Goal: Use online tool/utility: Use online tool/utility

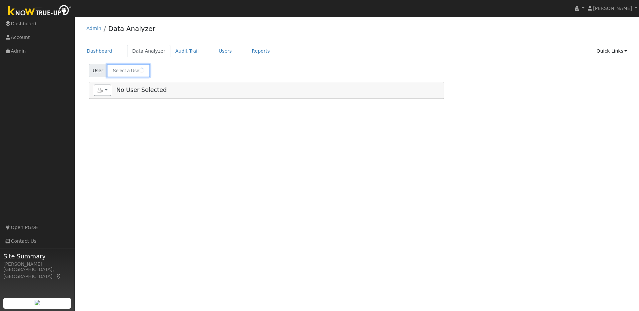
type input "Diana Nguyen-Thompson"
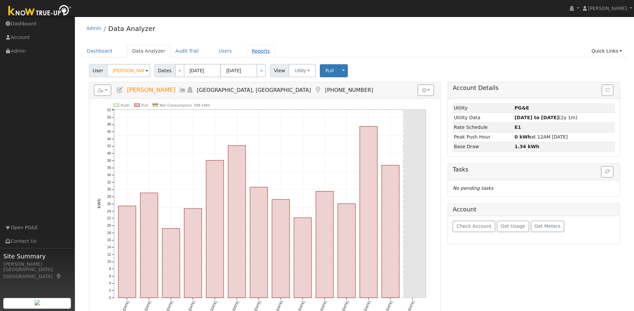
click at [253, 51] on link "Reports" at bounding box center [261, 51] width 28 height 12
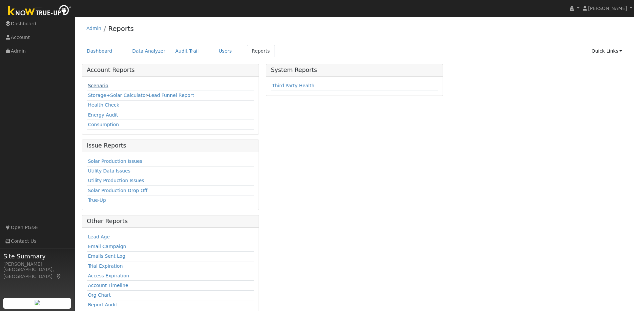
click at [100, 85] on link "Scenario" at bounding box center [98, 85] width 20 height 5
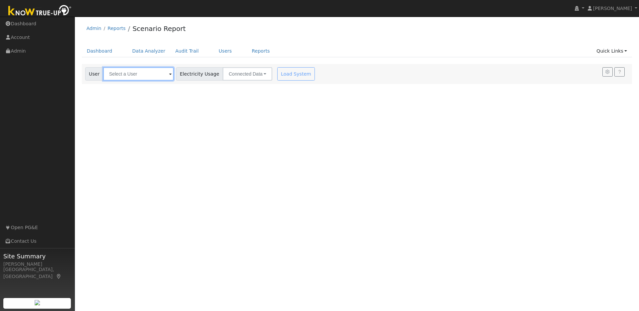
click at [148, 74] on input "text" at bounding box center [138, 73] width 71 height 13
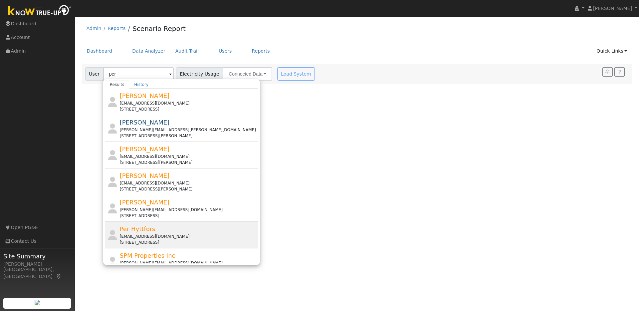
click at [209, 230] on div "Per Hyttfors [EMAIL_ADDRESS][DOMAIN_NAME] [STREET_ADDRESS]" at bounding box center [188, 234] width 137 height 21
type input "Per Hyttfors"
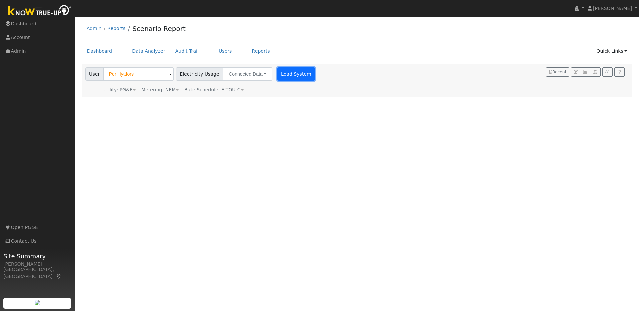
click at [281, 79] on button "Load System" at bounding box center [296, 73] width 38 height 13
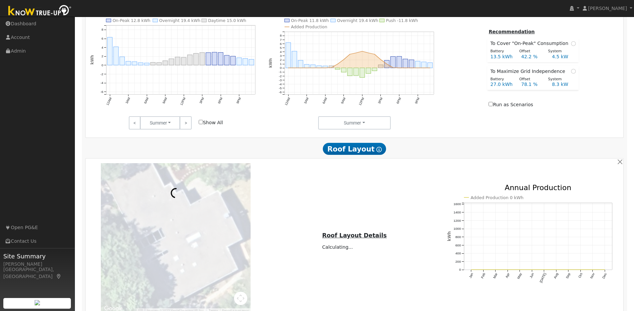
scroll to position [408, 0]
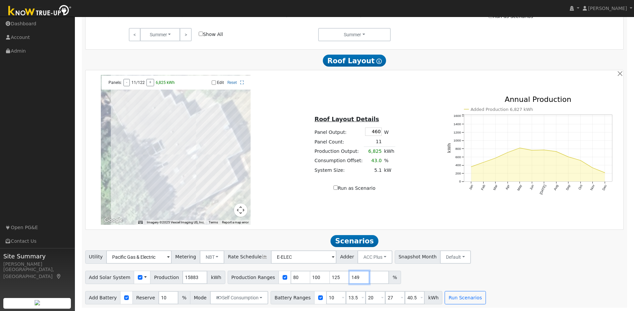
click at [357, 278] on input "149" at bounding box center [360, 277] width 20 height 13
click at [357, 278] on input "148" at bounding box center [360, 277] width 20 height 13
click at [357, 278] on input "147" at bounding box center [360, 277] width 20 height 13
click at [357, 278] on input "146" at bounding box center [360, 277] width 20 height 13
type input "145"
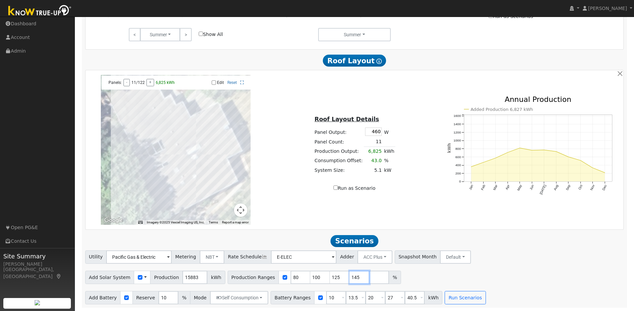
click at [357, 278] on input "145" at bounding box center [360, 277] width 20 height 13
click at [337, 276] on input "126" at bounding box center [340, 277] width 20 height 13
click at [337, 276] on input "127" at bounding box center [340, 277] width 20 height 13
click at [337, 276] on input "128" at bounding box center [340, 277] width 20 height 13
click at [337, 276] on input "129" at bounding box center [340, 277] width 20 height 13
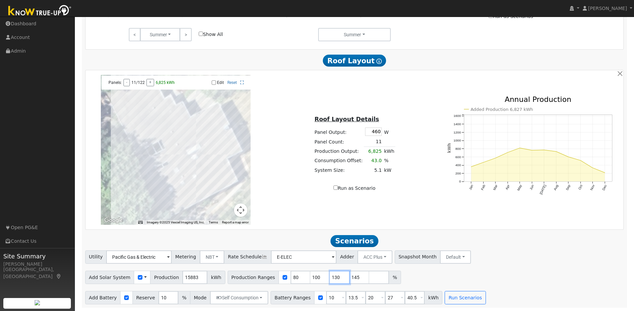
click at [337, 276] on input "130" at bounding box center [340, 277] width 20 height 13
click at [337, 276] on input "131" at bounding box center [340, 277] width 20 height 13
click at [337, 276] on input "132" at bounding box center [340, 277] width 20 height 13
click at [337, 276] on input "133" at bounding box center [340, 277] width 20 height 13
click at [337, 276] on input "134" at bounding box center [340, 277] width 20 height 13
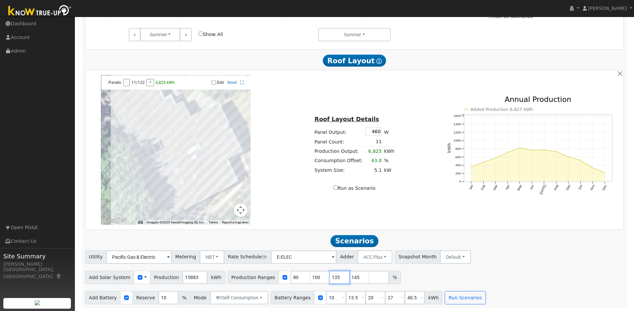
click at [337, 276] on input "135" at bounding box center [340, 277] width 20 height 13
type input "136"
click at [337, 276] on input "136" at bounding box center [340, 277] width 20 height 13
drag, startPoint x: 313, startPoint y: 277, endPoint x: 301, endPoint y: 276, distance: 12.7
click at [301, 276] on div "Production Ranges 80 100 136 145 %" at bounding box center [314, 277] width 173 height 13
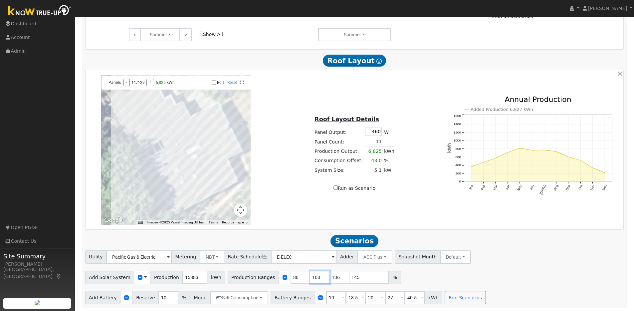
type input "136"
type input "145"
type input "136"
drag, startPoint x: 291, startPoint y: 277, endPoint x: 276, endPoint y: 276, distance: 15.0
click at [276, 276] on div "Production Ranges 80 136 145 %" at bounding box center [305, 277] width 154 height 13
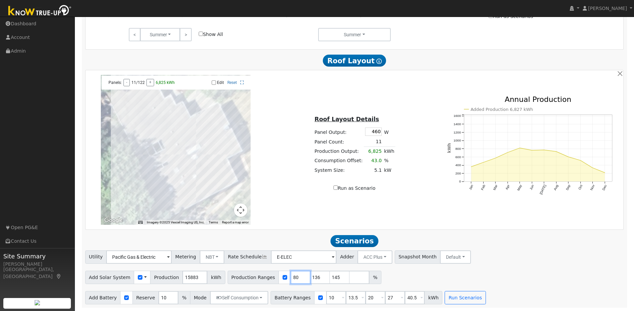
type input "136"
type input "145"
type input "136"
click at [320, 297] on div "Battery Ranges 10 Overrides Reserve % Mode None None Self Consumption Peak Savi…" at bounding box center [357, 297] width 172 height 13
type input "13.5"
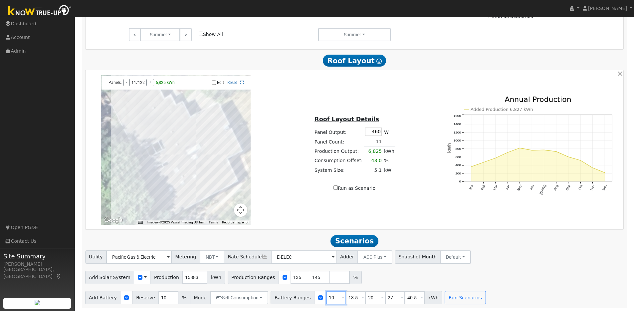
type input "20"
type input "27"
type input "40.5"
drag, startPoint x: 331, startPoint y: 298, endPoint x: 325, endPoint y: 297, distance: 6.0
click at [326, 297] on input "13.5" at bounding box center [336, 297] width 20 height 13
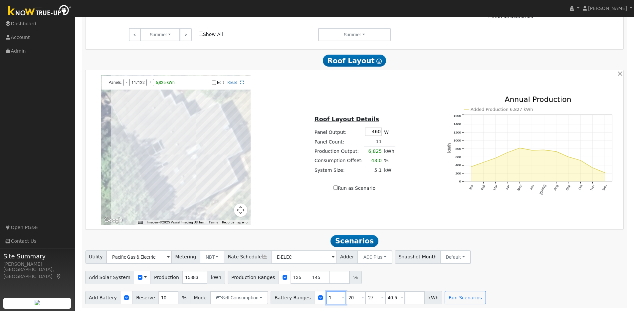
type input "20"
type input "27"
type input "40.5"
type input "20"
drag, startPoint x: 367, startPoint y: 298, endPoint x: 352, endPoint y: 298, distance: 14.6
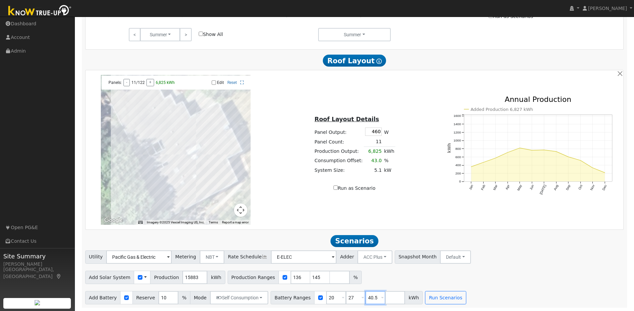
click at [352, 298] on div "Battery Ranges 20 Overrides Reserve % Mode None None Self Consumption Peak Savi…" at bounding box center [347, 297] width 152 height 13
type input "5"
click at [365, 298] on input "5" at bounding box center [375, 297] width 20 height 13
click at [421, 296] on button "Run Scenarios" at bounding box center [425, 297] width 41 height 13
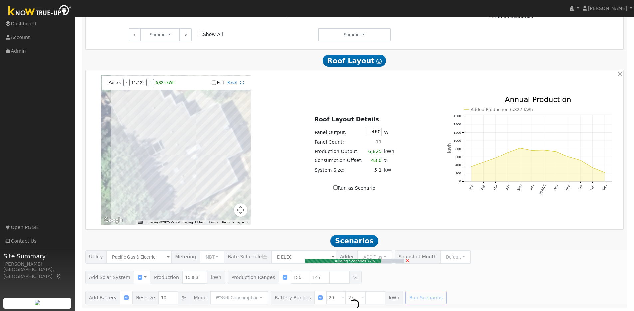
type input "14.4"
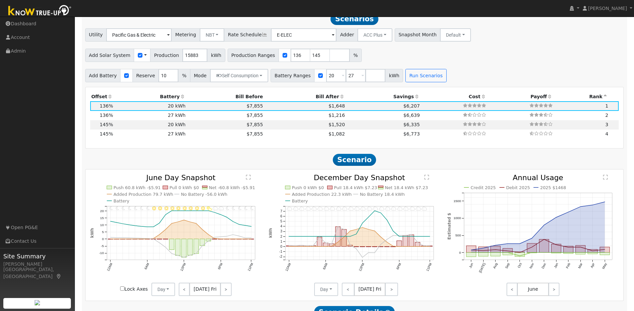
scroll to position [630, 0]
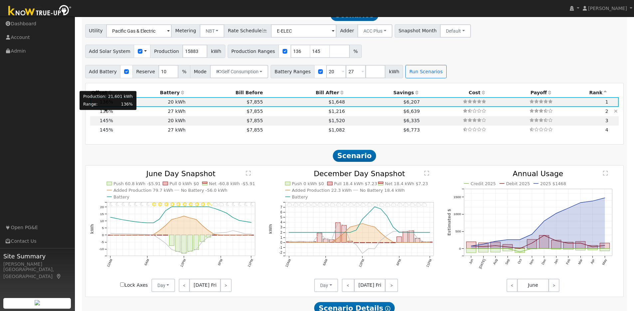
click at [112, 114] on span "136%" at bounding box center [106, 111] width 13 height 5
type input "$27,270"
type input "$21,574"
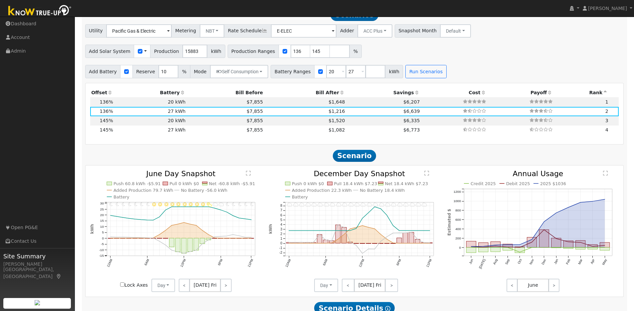
click at [109, 95] on icon at bounding box center [110, 92] width 6 height 5
click at [180, 94] on icon at bounding box center [183, 92] width 6 height 5
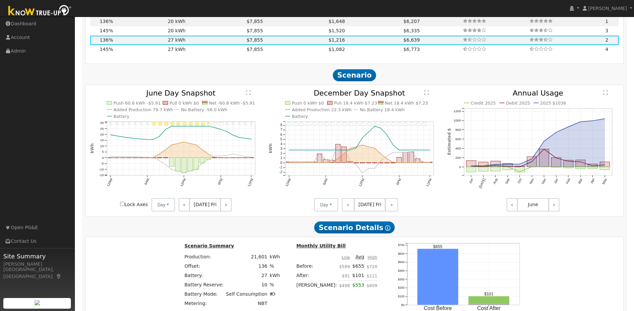
scroll to position [716, 0]
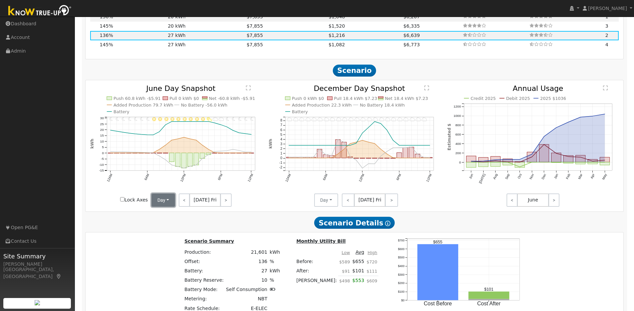
click at [169, 202] on button "Day" at bounding box center [163, 199] width 24 height 13
click at [159, 226] on link "Month Average" at bounding box center [175, 223] width 46 height 9
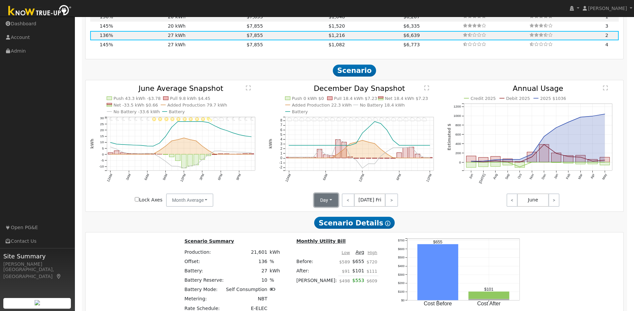
click at [329, 201] on button "Day" at bounding box center [326, 199] width 24 height 13
click at [326, 229] on link "Month Average" at bounding box center [338, 223] width 46 height 9
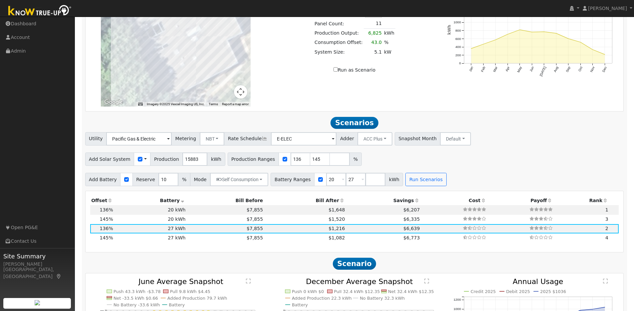
scroll to position [522, 0]
click at [365, 183] on input "number" at bounding box center [375, 179] width 20 height 13
type input "40.5"
click at [438, 184] on button "Run Scenarios" at bounding box center [445, 179] width 41 height 13
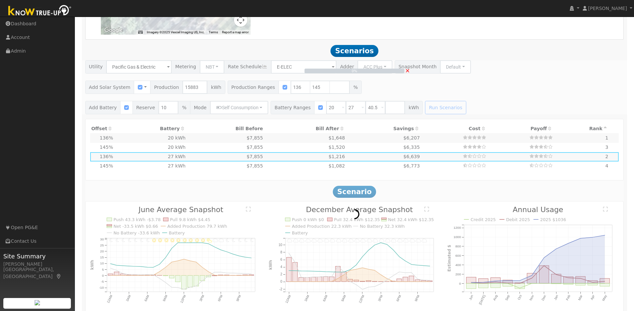
scroll to position [606, 0]
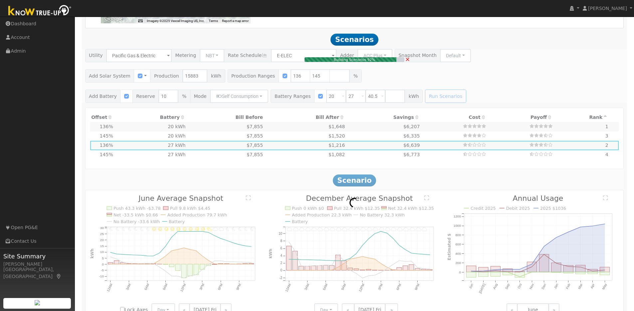
type input "$20,200"
type input "$19,453"
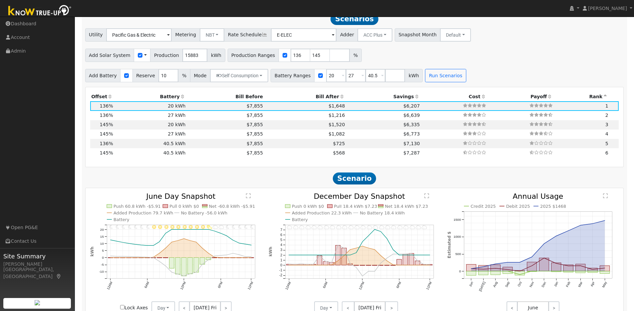
scroll to position [632, 0]
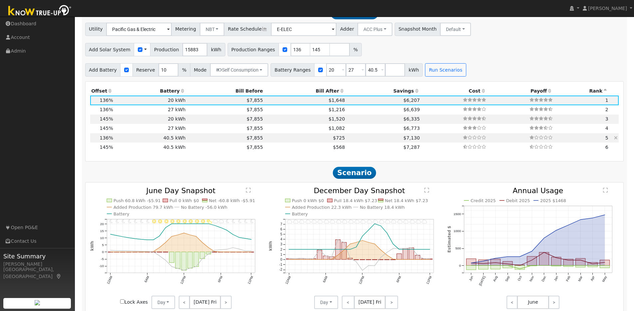
click at [126, 142] on td "40.5 kWh" at bounding box center [150, 137] width 73 height 9
type input "$40,905"
type input "$25,664"
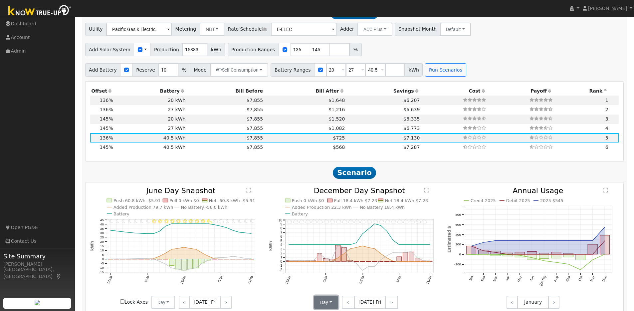
click at [334, 304] on button "Day" at bounding box center [326, 302] width 24 height 13
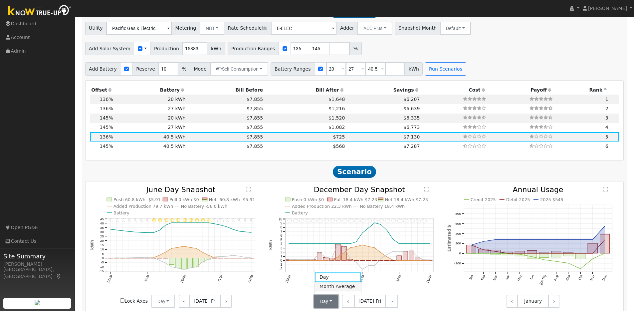
scroll to position [633, 0]
click at [331, 285] on link "Month Average" at bounding box center [338, 286] width 46 height 9
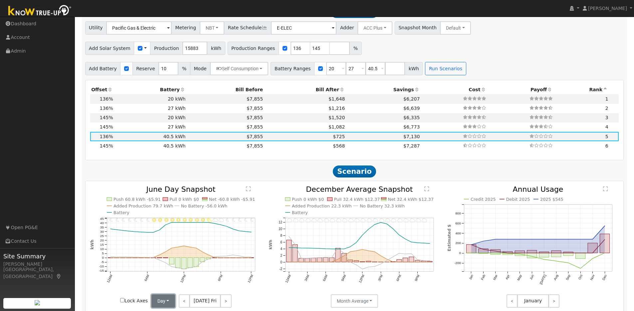
click at [168, 304] on button "Day" at bounding box center [163, 300] width 24 height 13
click at [165, 291] on link "Month Average" at bounding box center [175, 286] width 46 height 9
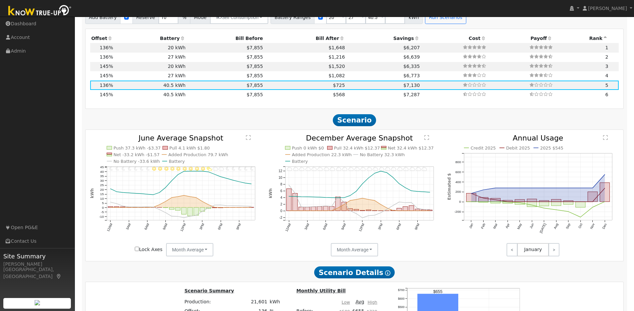
scroll to position [678, 0]
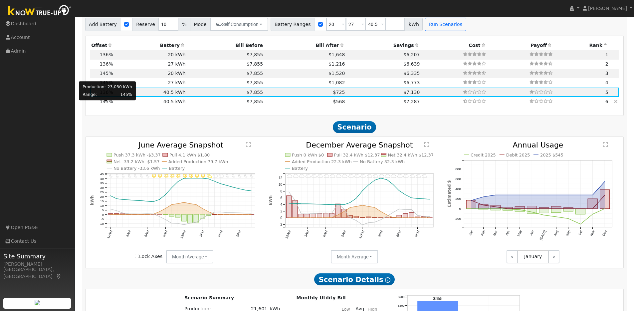
click at [107, 104] on span "145%" at bounding box center [106, 101] width 13 height 5
type input "15.4"
type input "$47,595"
type input "$26,550"
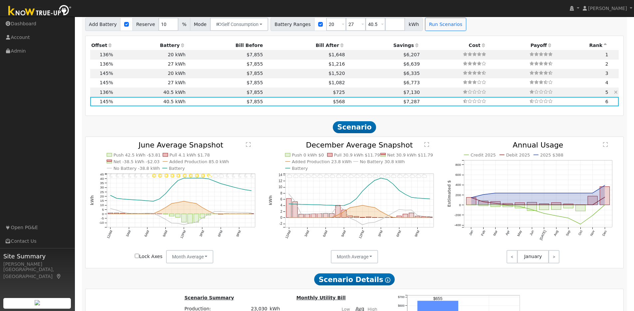
click at [165, 96] on td "40.5 kWh" at bounding box center [150, 92] width 73 height 9
type input "14.4"
type input "$44,642"
type input "$25,664"
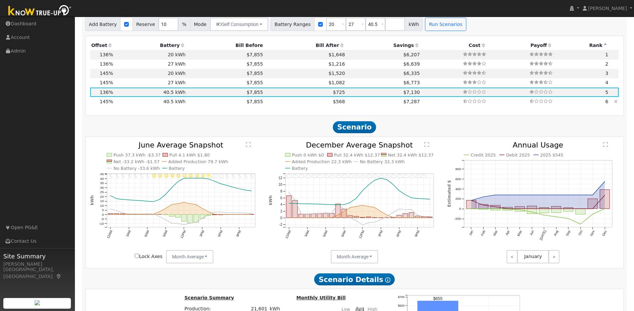
click at [165, 106] on td "40.5 kWh" at bounding box center [150, 101] width 73 height 9
type input "15.4"
type input "$47,595"
type input "$26,550"
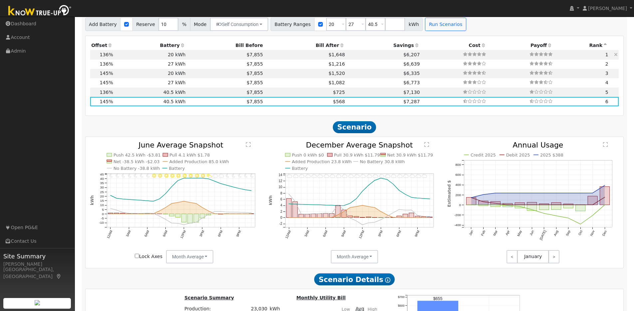
click at [129, 58] on td "20 kWh" at bounding box center [150, 54] width 73 height 9
type input "14.4"
type input "$44,642"
type input "$20,200"
type input "$19,453"
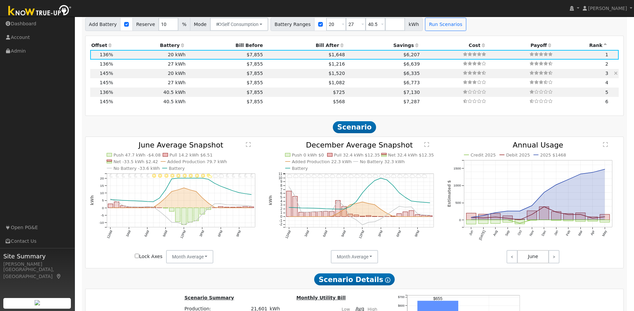
click at [131, 78] on td "20 kWh" at bounding box center [150, 73] width 73 height 9
type input "15.4"
type input "$47,595"
type input "$20,339"
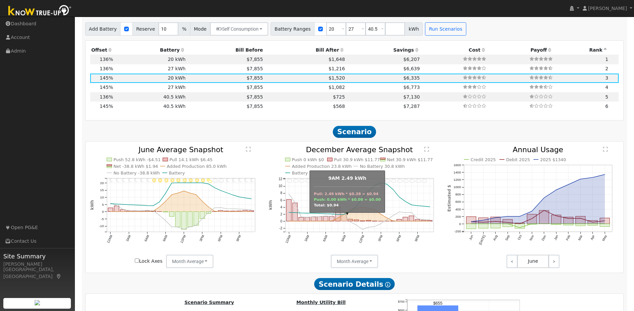
scroll to position [498, 0]
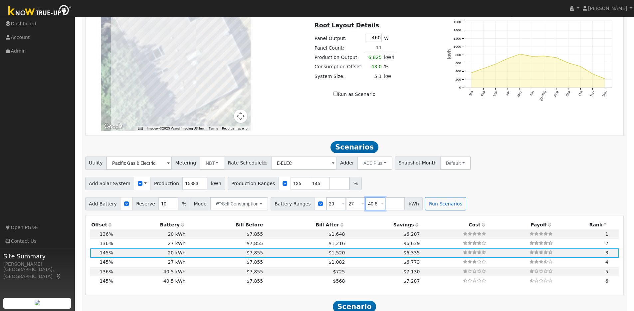
drag, startPoint x: 360, startPoint y: 207, endPoint x: 350, endPoint y: 206, distance: 10.0
click at [350, 206] on div "Battery Ranges 20 Overrides Reserve % Mode None None Self Consumption Peak Savi…" at bounding box center [347, 203] width 152 height 13
click at [420, 207] on button "Run Scenarios" at bounding box center [425, 203] width 41 height 13
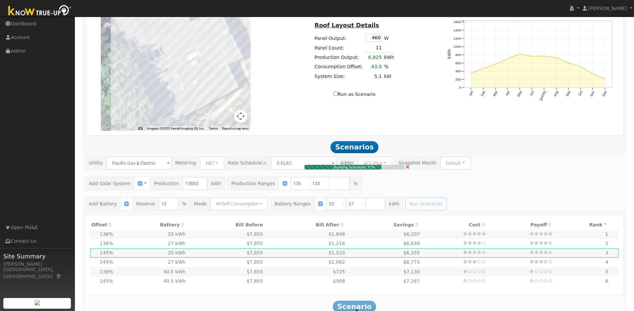
type input "14.4"
type input "$44,642"
type input "$19,453"
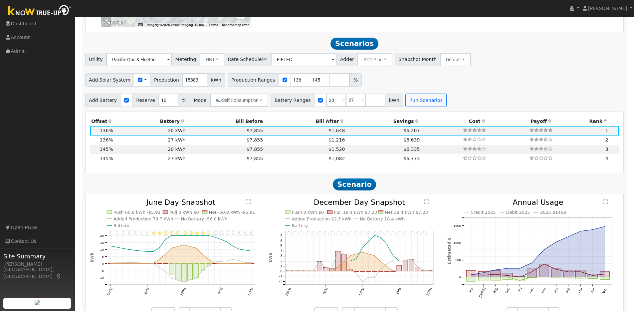
scroll to position [622, 0]
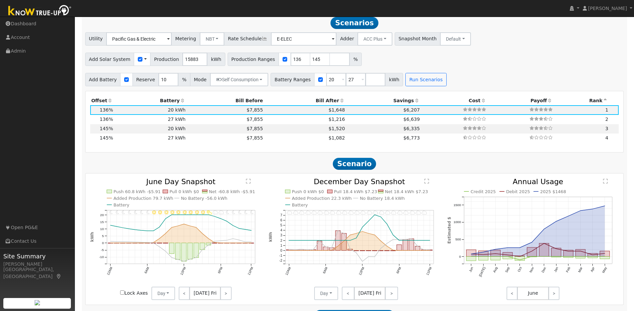
click at [414, 103] on icon at bounding box center [417, 100] width 6 height 5
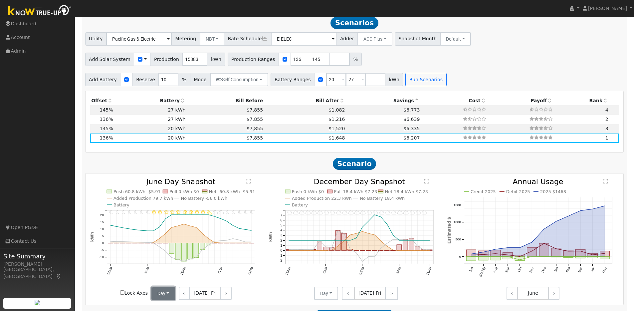
click at [169, 293] on button "Day" at bounding box center [163, 293] width 24 height 13
click at [164, 281] on link "Month Average" at bounding box center [175, 278] width 46 height 9
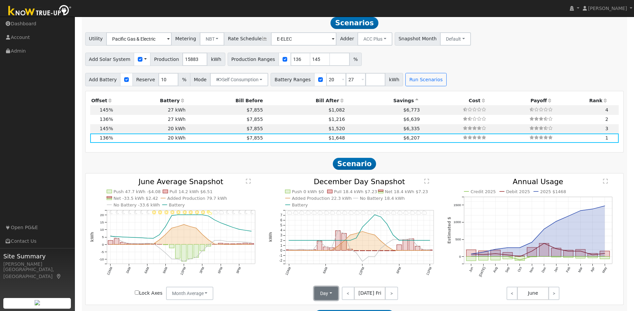
click at [329, 297] on button "Day" at bounding box center [326, 293] width 24 height 13
click at [323, 283] on link "Month Average" at bounding box center [338, 278] width 46 height 9
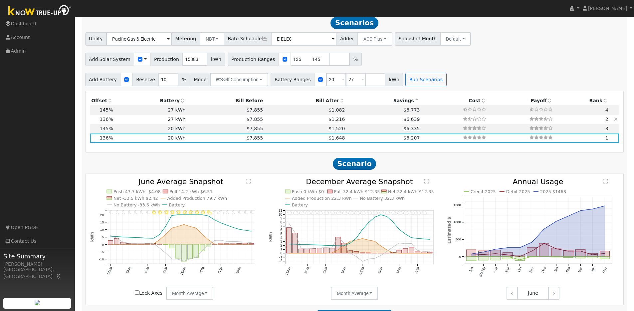
click at [122, 124] on td "27 kWh" at bounding box center [150, 119] width 73 height 9
type input "$27,270"
type input "$21,574"
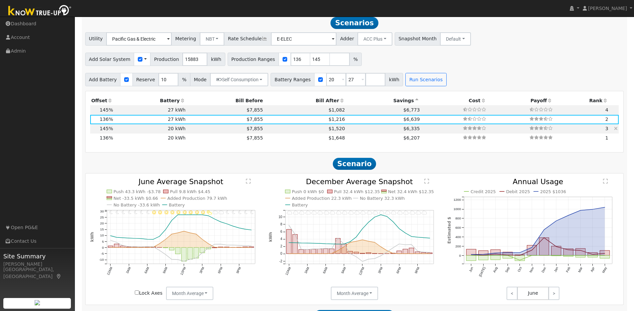
click at [122, 133] on td "20 kWh" at bounding box center [150, 128] width 73 height 9
type input "15.4"
type input "$47,595"
type input "$20,200"
type input "$20,339"
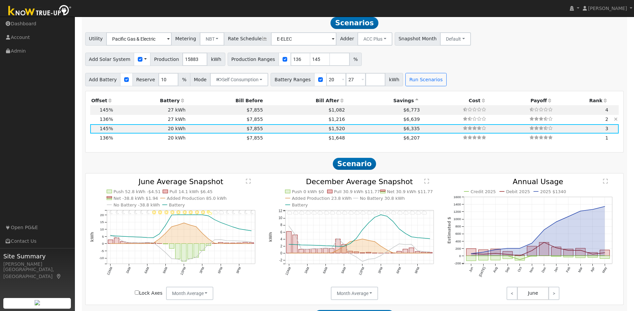
click at [137, 122] on td "27 kWh" at bounding box center [150, 119] width 73 height 9
type input "14.4"
type input "$44,642"
type input "$27,270"
type input "$21,574"
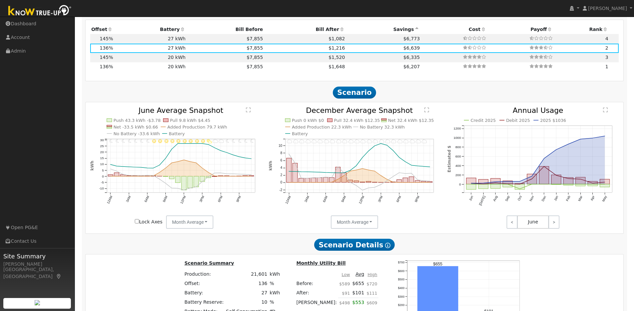
scroll to position [697, 0]
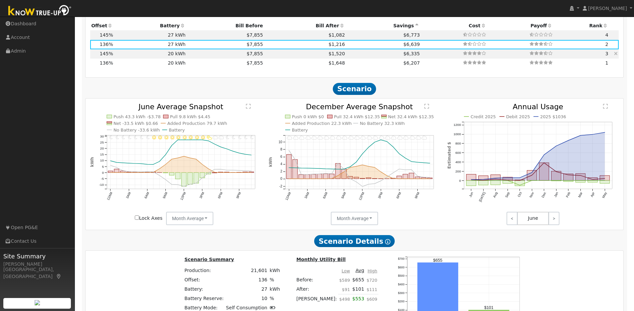
click at [122, 57] on td "20 kWh" at bounding box center [150, 53] width 73 height 9
type input "15.4"
type input "$47,595"
type input "$20,200"
type input "$20,339"
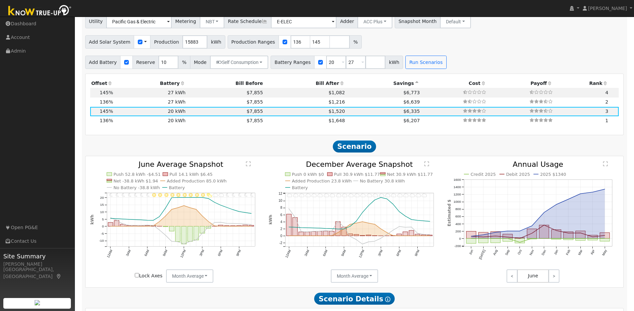
scroll to position [619, 0]
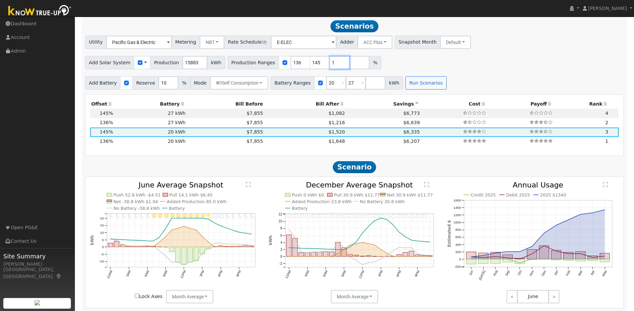
type input "1"
click at [337, 64] on input "1" at bounding box center [340, 62] width 20 height 13
type input "1"
type input "136"
click at [337, 64] on input "178" at bounding box center [340, 62] width 20 height 13
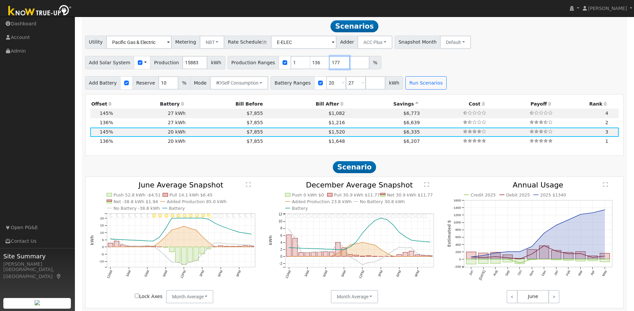
click at [338, 66] on input "177" at bounding box center [340, 62] width 20 height 13
click at [338, 66] on input "176" at bounding box center [340, 62] width 20 height 13
click at [338, 66] on input "175" at bounding box center [340, 62] width 20 height 13
type input "174"
click at [338, 66] on input "174" at bounding box center [340, 62] width 20 height 13
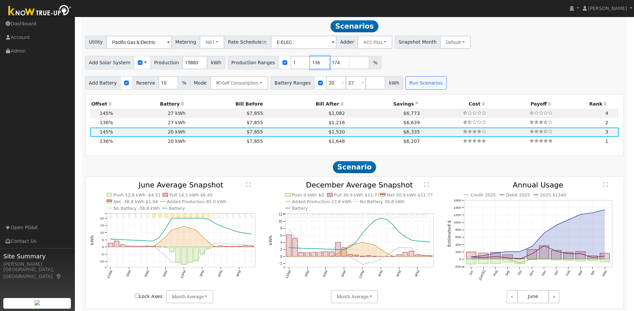
click at [301, 66] on div "Production Ranges 1 136 174 %" at bounding box center [305, 62] width 154 height 13
type input "174"
click at [280, 65] on div "Production Ranges 1 174 %" at bounding box center [295, 62] width 134 height 13
type input "174"
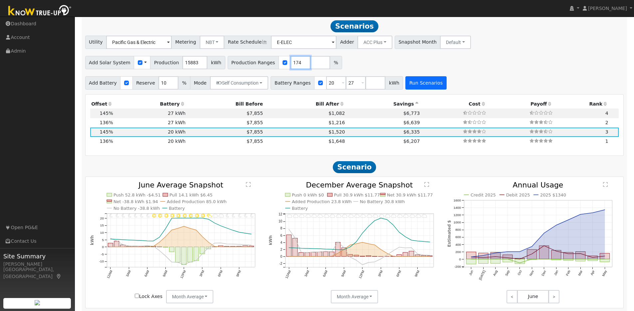
type input "174"
click at [411, 85] on button "Run Scenarios" at bounding box center [425, 82] width 41 height 13
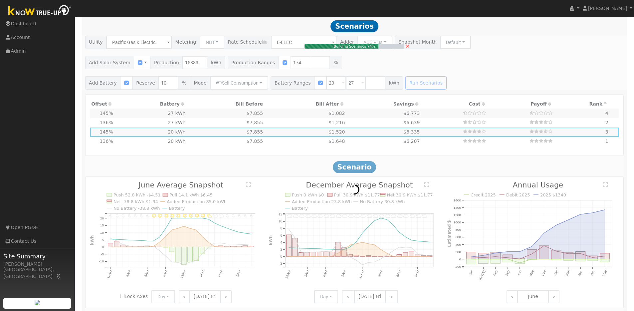
type input "18.4"
type input "$57,114"
type input "$23,194"
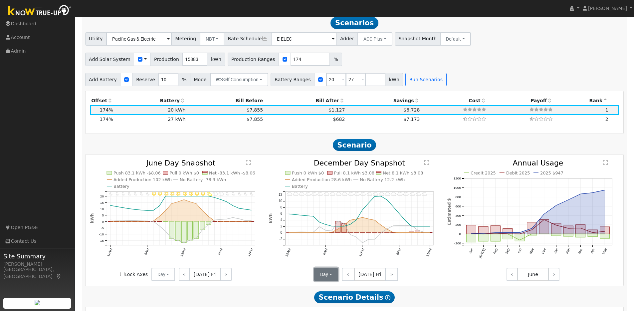
click at [331, 279] on button "Day" at bounding box center [326, 274] width 24 height 13
click at [324, 301] on link "Month Average" at bounding box center [338, 298] width 46 height 9
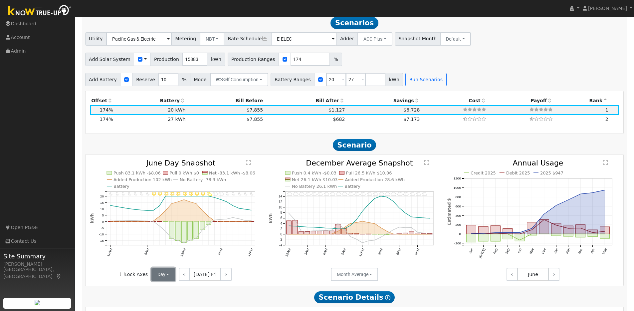
click at [168, 276] on button "Day" at bounding box center [163, 274] width 24 height 13
click at [170, 303] on link "Month Average" at bounding box center [175, 298] width 46 height 9
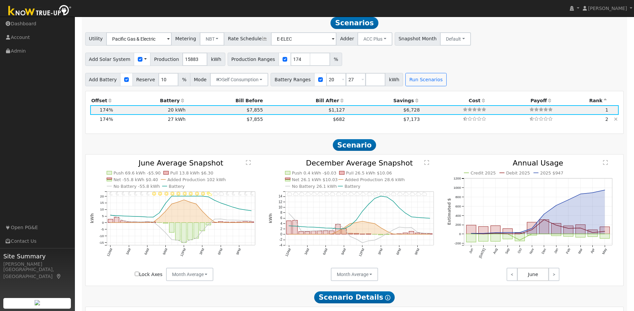
click at [170, 122] on td "27 kWh" at bounding box center [150, 119] width 73 height 9
type input "$27,270"
type input "$25,315"
